Goal: Navigation & Orientation: Find specific page/section

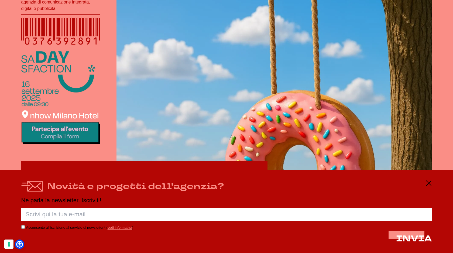
scroll to position [161, 0]
click at [430, 181] on icon at bounding box center [428, 183] width 6 height 6
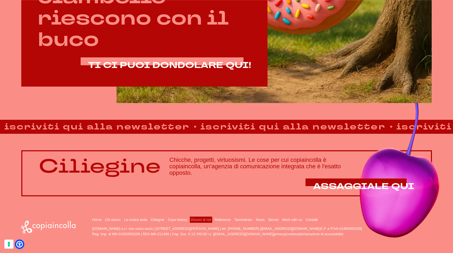
scroll to position [373, 0]
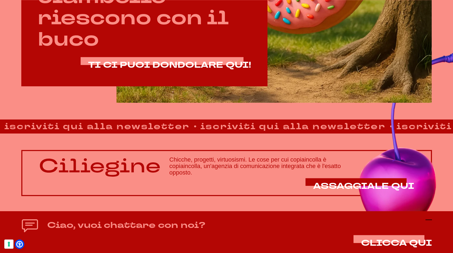
click at [428, 218] on icon at bounding box center [428, 219] width 6 height 6
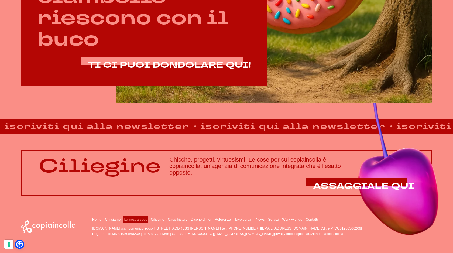
click at [134, 220] on link "La nostra sede" at bounding box center [135, 219] width 23 height 4
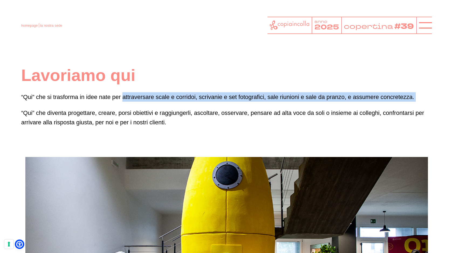
drag, startPoint x: 123, startPoint y: 96, endPoint x: 161, endPoint y: 107, distance: 39.7
click at [160, 111] on div "Lavoriamo qui “Qui” che si trasforma in idee nate per attraversare scale e corr…" at bounding box center [226, 96] width 410 height 62
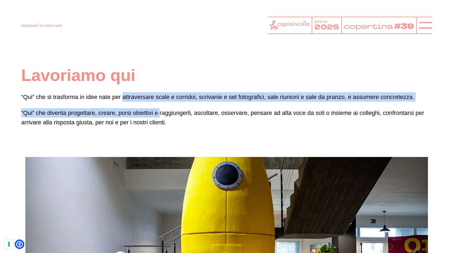
click at [161, 107] on div "Lavoriamo qui “Qui” che si trasforma in idee nate per attraversare scale e corr…" at bounding box center [226, 96] width 410 height 62
drag, startPoint x: 165, startPoint y: 94, endPoint x: 171, endPoint y: 109, distance: 15.4
click at [171, 109] on div "Lavoriamo qui “Qui” che si trasforma in idee nate per attraversare scale e corr…" at bounding box center [226, 96] width 410 height 62
click at [171, 109] on p "“Qui” che diventa progettare, creare, porsi obiettivi e raggiungerli, ascoltare…" at bounding box center [226, 117] width 410 height 19
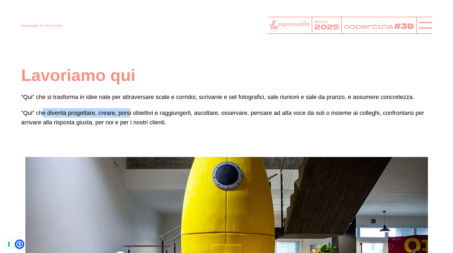
drag, startPoint x: 43, startPoint y: 113, endPoint x: 130, endPoint y: 113, distance: 87.0
click at [130, 113] on p "“Qui” che diventa progettare, creare, porsi obiettivi e raggiungerli, ascoltare…" at bounding box center [226, 117] width 410 height 19
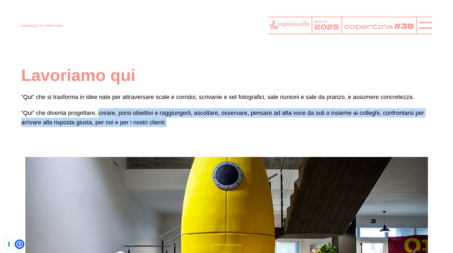
drag, startPoint x: 98, startPoint y: 113, endPoint x: 138, endPoint y: 126, distance: 41.6
click at [138, 126] on p "“Qui” che diventa progettare, creare, porsi obiettivi e raggiungerli, ascoltare…" at bounding box center [226, 117] width 410 height 19
